Goal: Navigation & Orientation: Go to known website

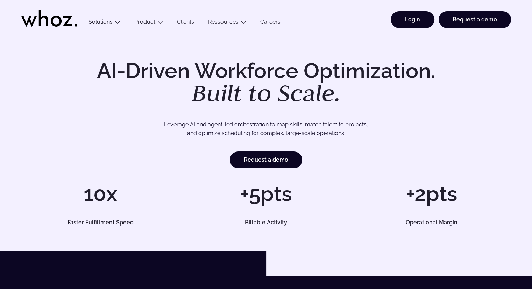
click at [411, 25] on link "Login" at bounding box center [412, 19] width 44 height 17
click at [432, 20] on link "Login" at bounding box center [412, 19] width 44 height 17
